Goal: Information Seeking & Learning: Learn about a topic

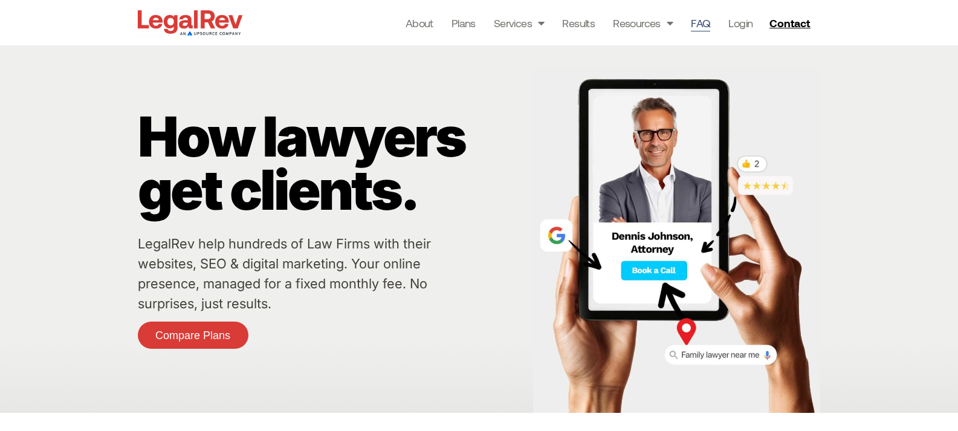
click at [697, 26] on link "FAQ" at bounding box center [700, 23] width 19 height 17
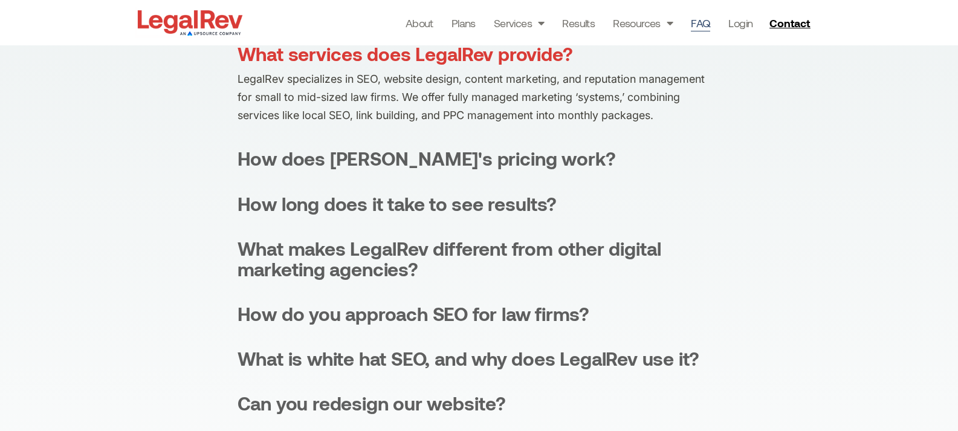
scroll to position [384, 0]
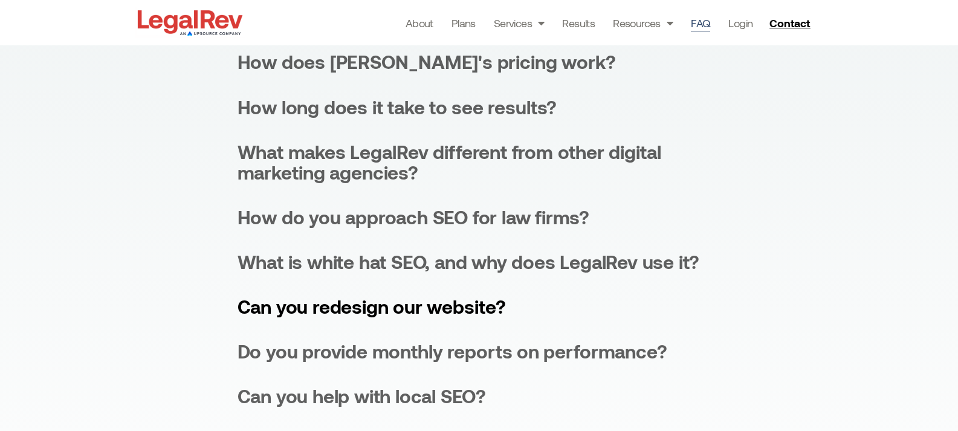
click at [457, 296] on div "Can you redesign our website?" at bounding box center [372, 306] width 268 height 21
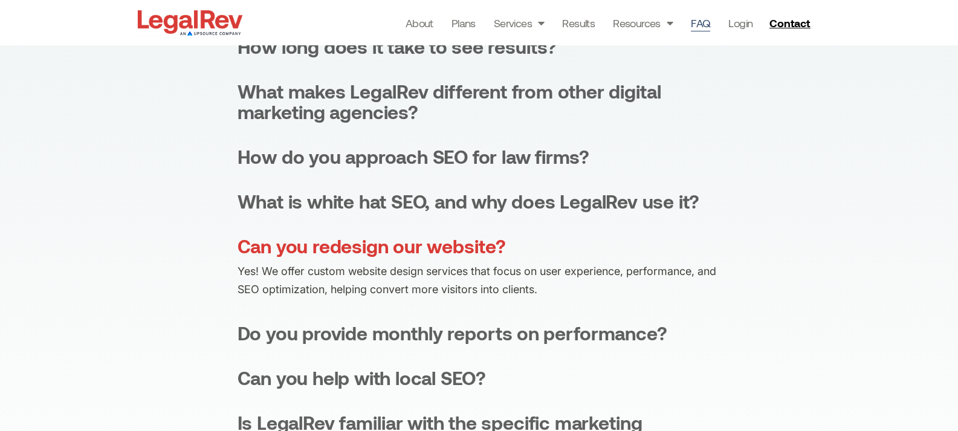
click at [465, 262] on p "Yes! We offer custom website design services that focus on user experience, per…" at bounding box center [480, 280] width 484 height 36
click at [465, 248] on div "Can you redesign our website?" at bounding box center [372, 246] width 268 height 21
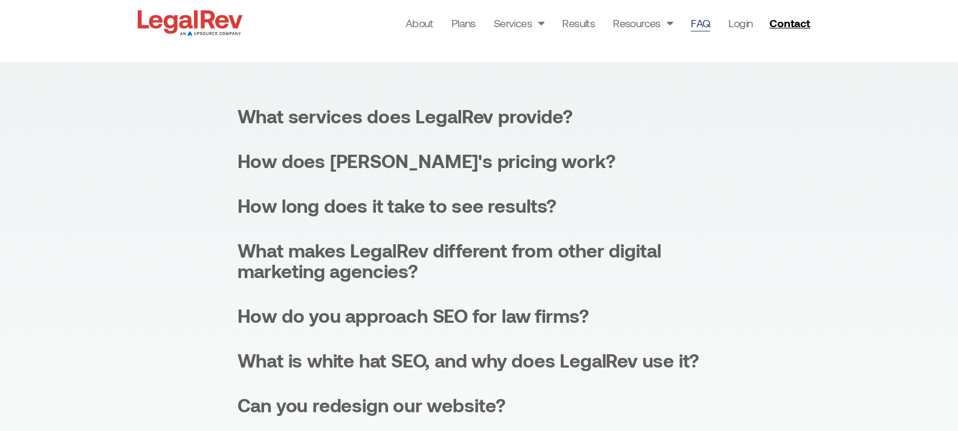
scroll to position [222, 0]
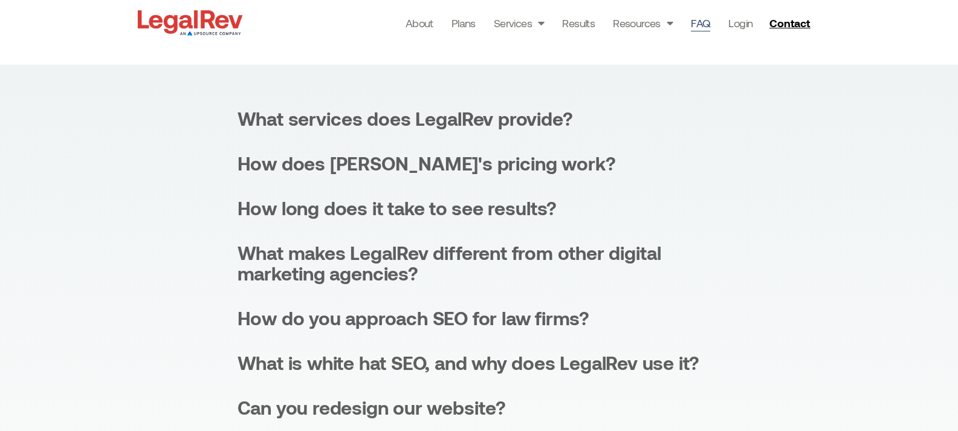
click at [524, 129] on div "What services does LegalRev provide? [PERSON_NAME] specializes in SEO, website …" at bounding box center [480, 395] width 484 height 575
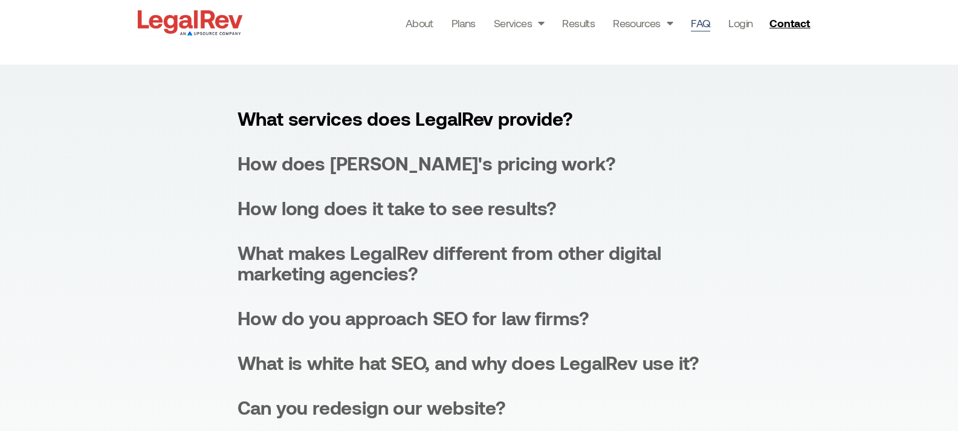
click at [521, 110] on div "What services does LegalRev provide?" at bounding box center [405, 118] width 335 height 21
